Goal: Transaction & Acquisition: Book appointment/travel/reservation

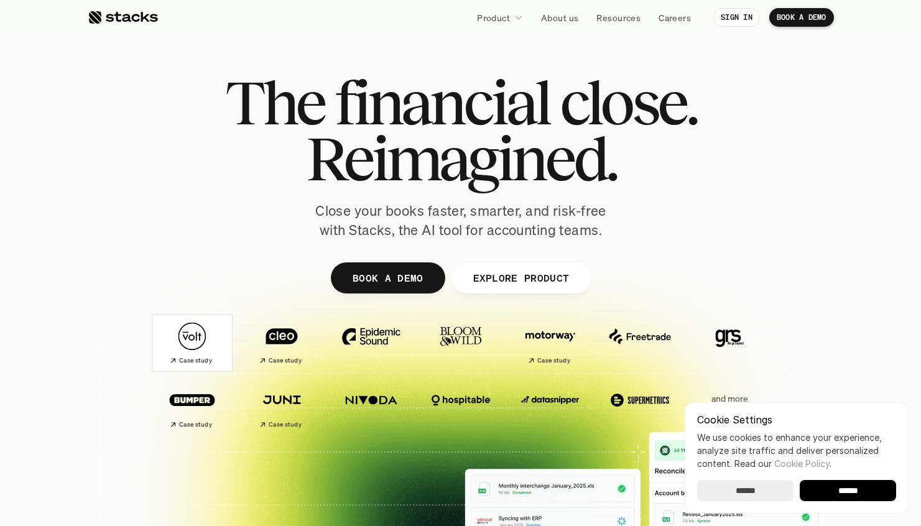
click at [195, 354] on div "Case study" at bounding box center [190, 360] width 43 height 12
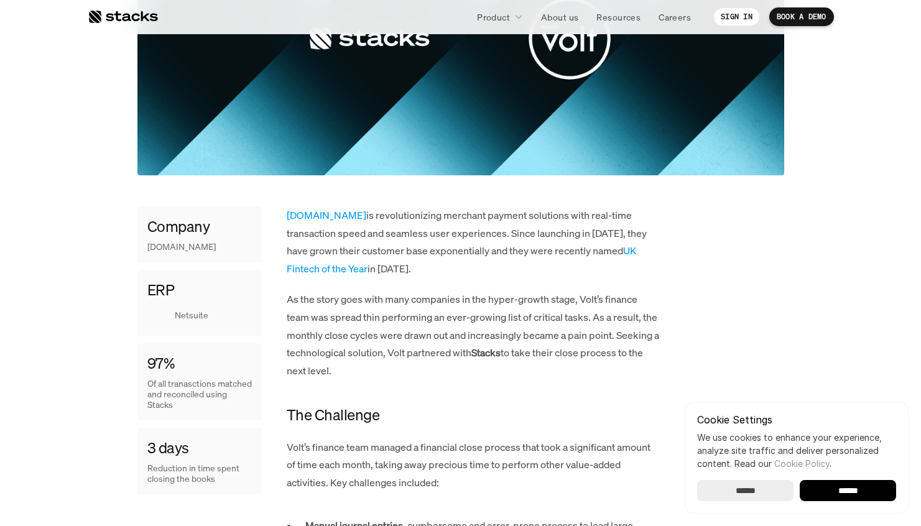
scroll to position [393, 0]
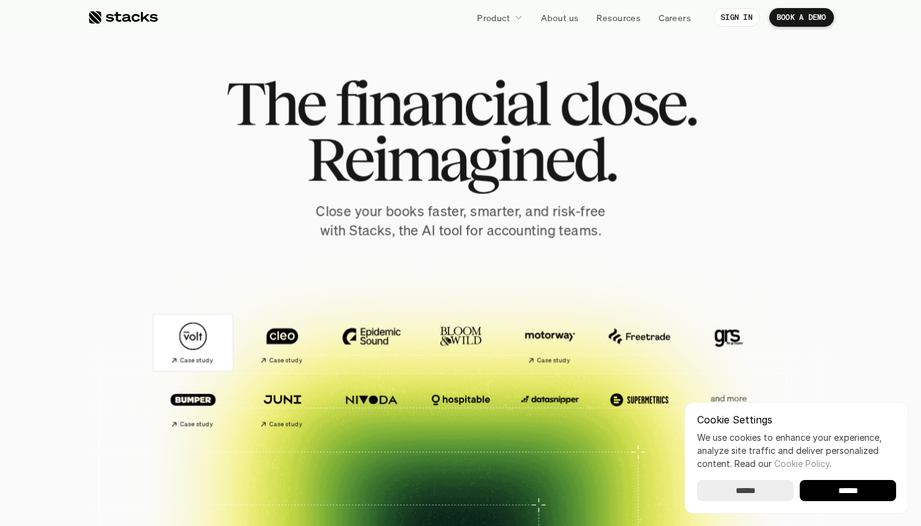
click at [195, 354] on div "Case study" at bounding box center [191, 360] width 43 height 12
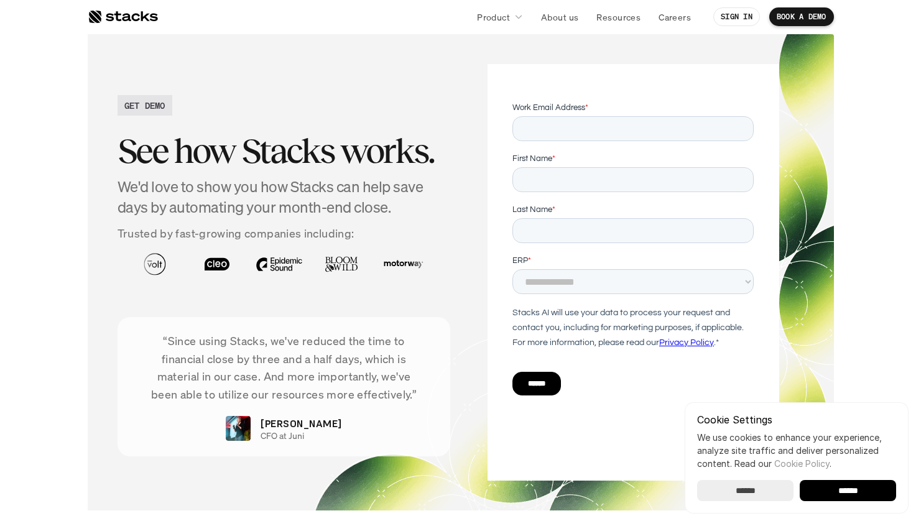
scroll to position [3037, 0]
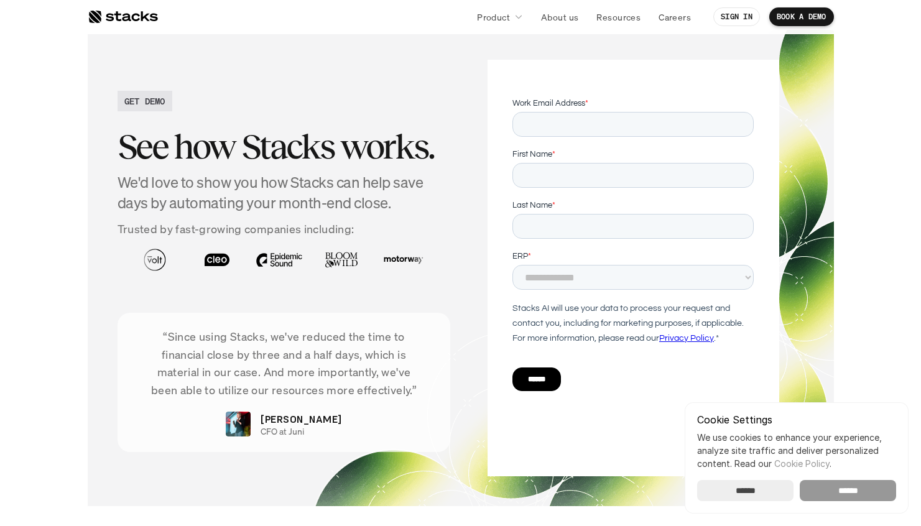
click at [824, 488] on input "******" at bounding box center [848, 490] width 96 height 21
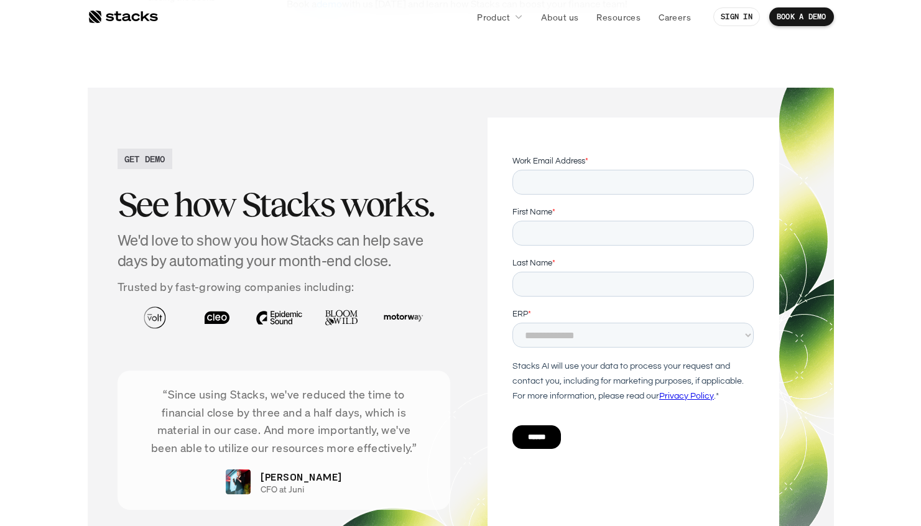
scroll to position [2978, 0]
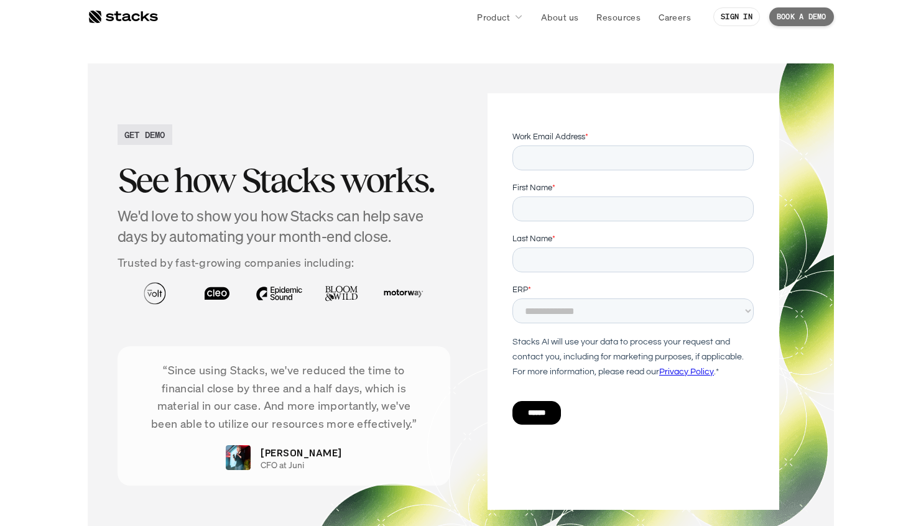
click at [808, 15] on p "BOOK A DEMO" at bounding box center [802, 16] width 50 height 9
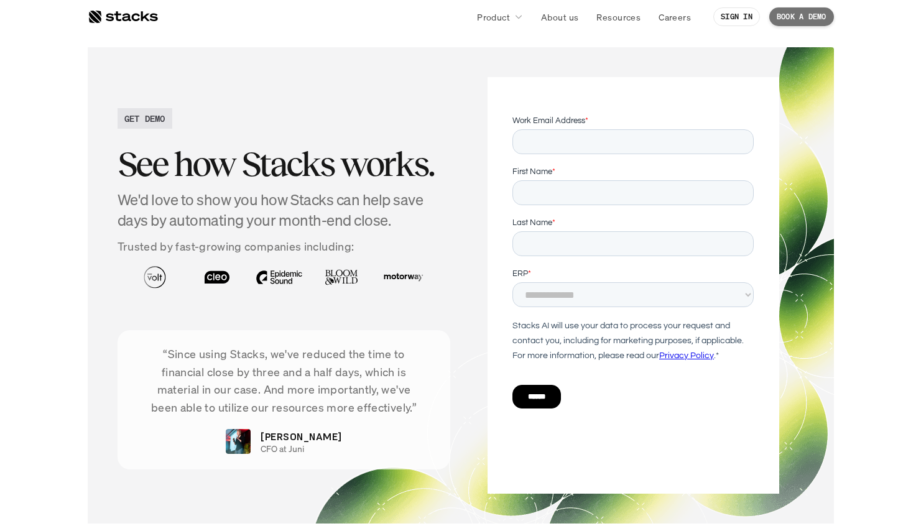
click at [795, 16] on p "BOOK A DEMO" at bounding box center [802, 16] width 50 height 9
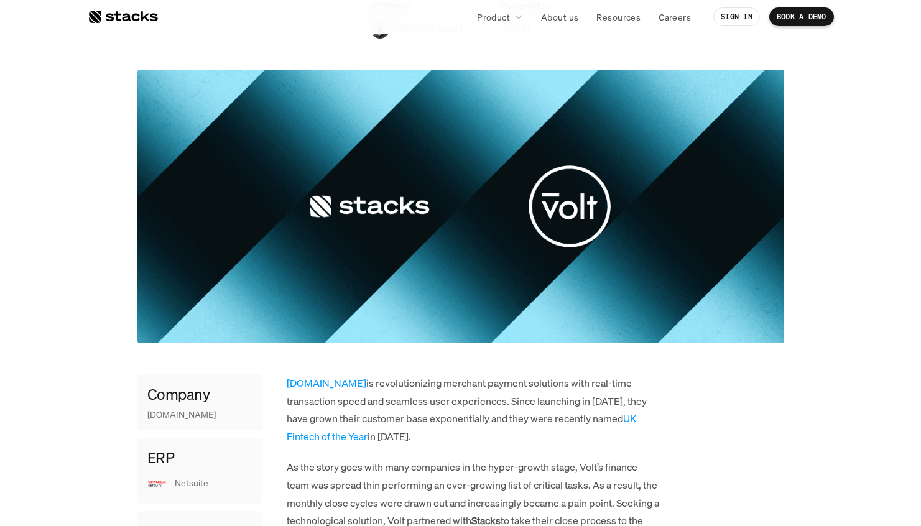
scroll to position [0, 0]
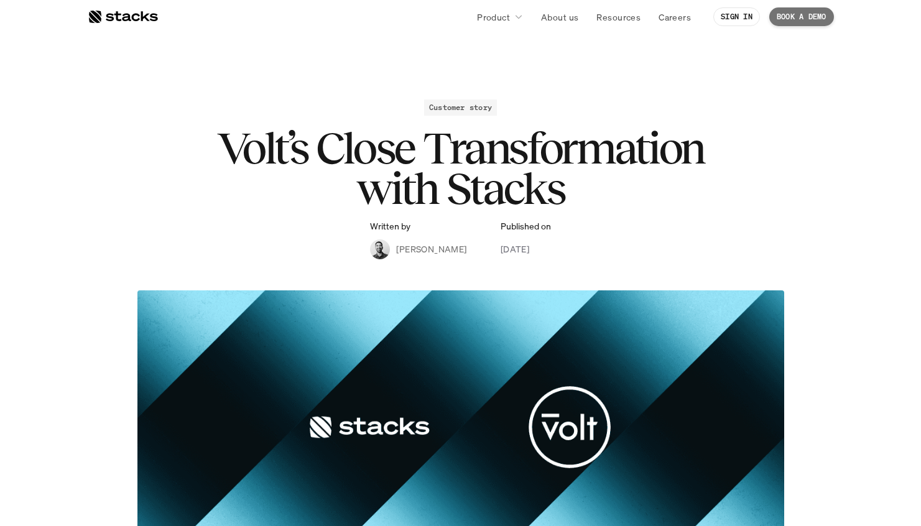
click at [805, 15] on p "BOOK A DEMO" at bounding box center [802, 16] width 50 height 9
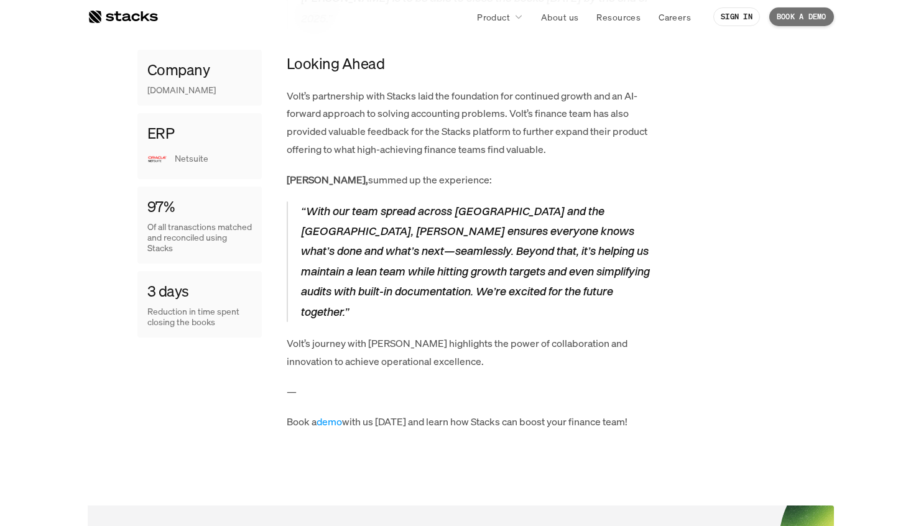
click at [805, 15] on p "BOOK A DEMO" at bounding box center [802, 16] width 50 height 9
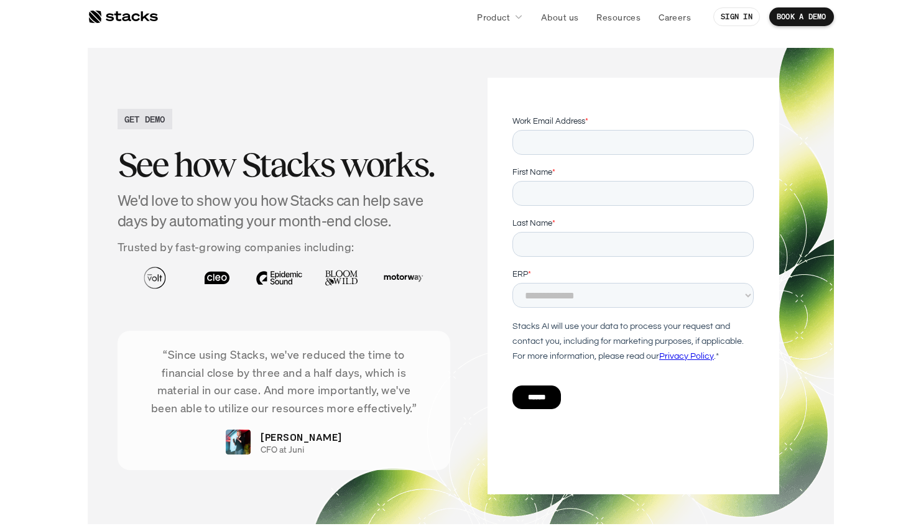
scroll to position [3020, 0]
click at [132, 15] on div at bounding box center [123, 16] width 70 height 15
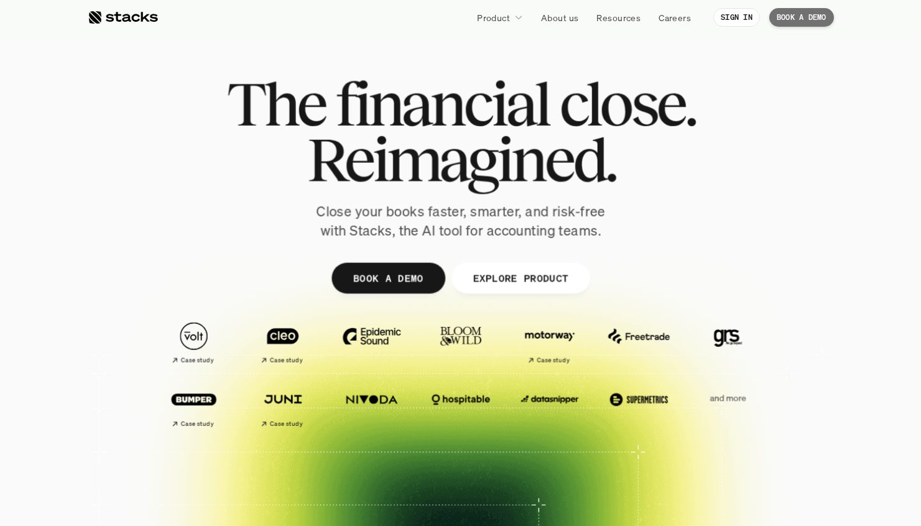
click at [804, 16] on p "BOOK A DEMO" at bounding box center [802, 17] width 50 height 9
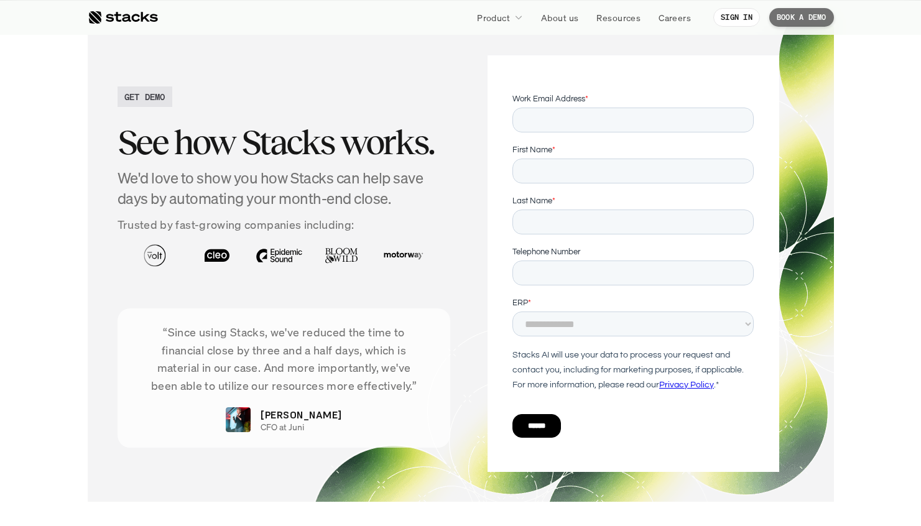
scroll to position [4128, 0]
click at [804, 15] on p "BOOK A DEMO" at bounding box center [802, 17] width 50 height 9
click at [323, 486] on div "GET DEMO See how Stacks works. We'd love to show you how Stacks can help save d…" at bounding box center [461, 263] width 746 height 476
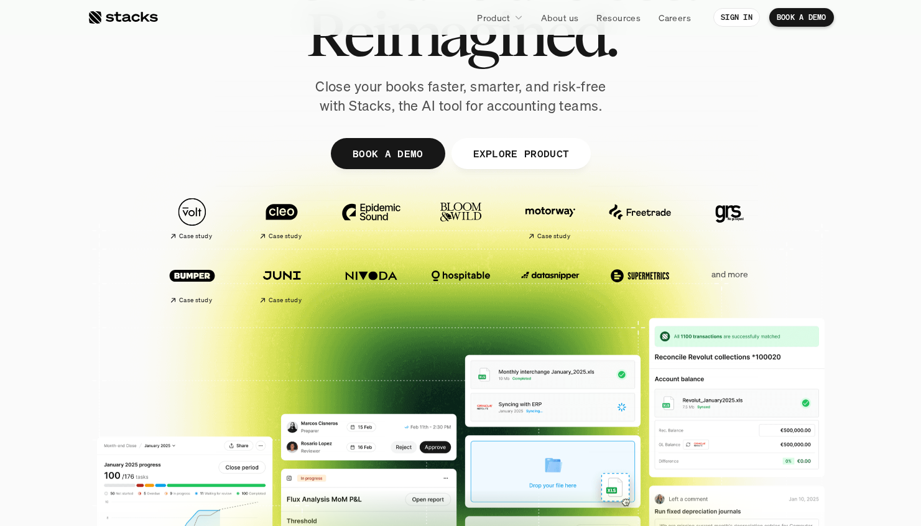
scroll to position [128, 0]
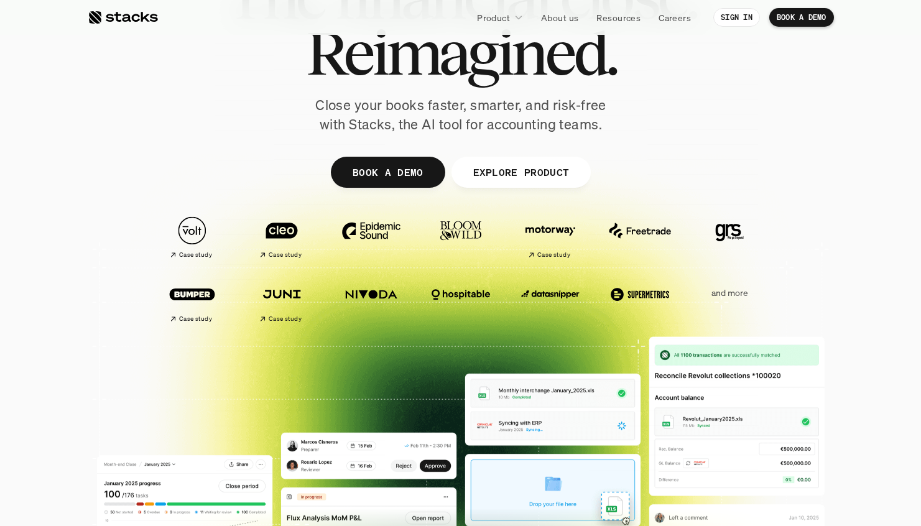
scroll to position [103, 0]
